Goal: Navigation & Orientation: Find specific page/section

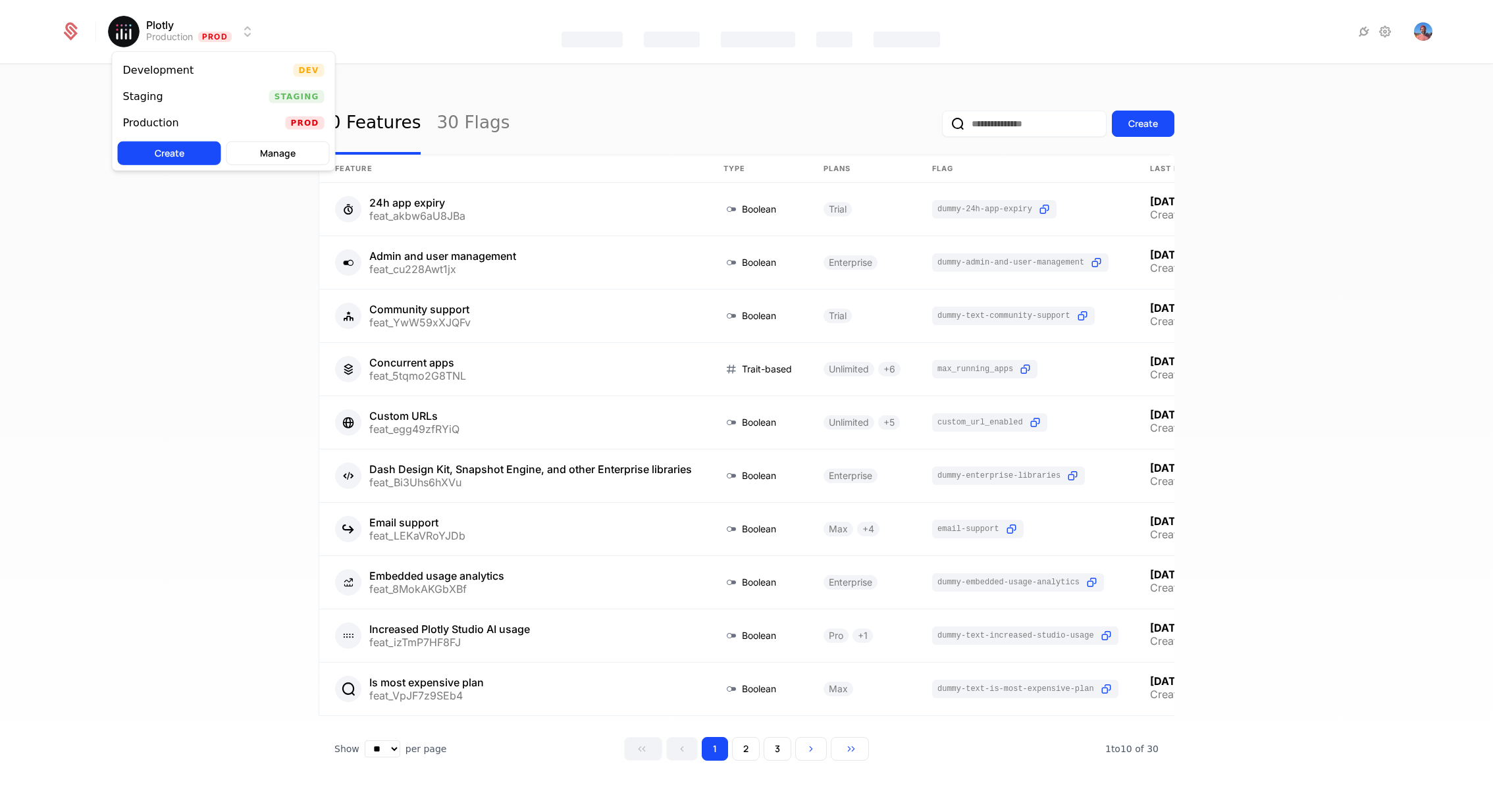
click at [197, 45] on html "Plotly Production Prod Features Catalog Companies Events Components 30 Features…" at bounding box center [746, 406] width 1493 height 812
click at [66, 40] on icon at bounding box center [70, 32] width 19 height 19
